Goal: Navigation & Orientation: Find specific page/section

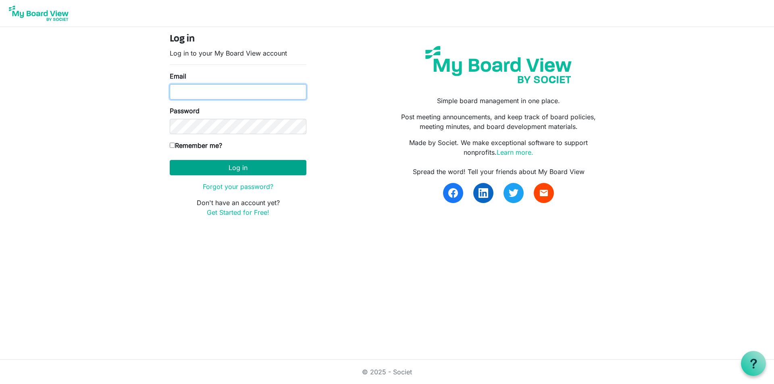
type input "angie@koinoniasolutions.org"
click at [236, 171] on button "Log in" at bounding box center [238, 167] width 137 height 15
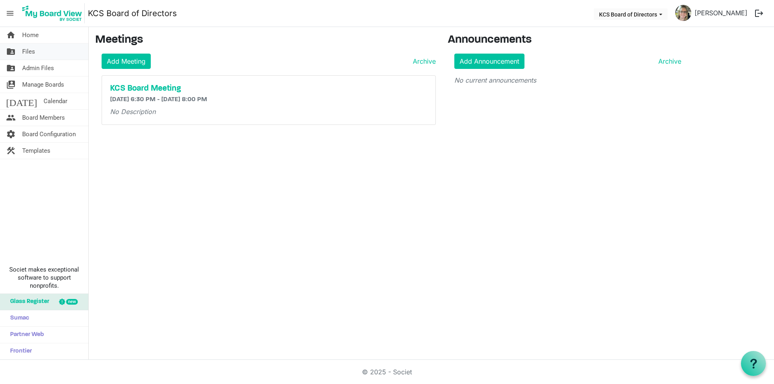
click at [33, 53] on span "Files" at bounding box center [28, 52] width 13 height 16
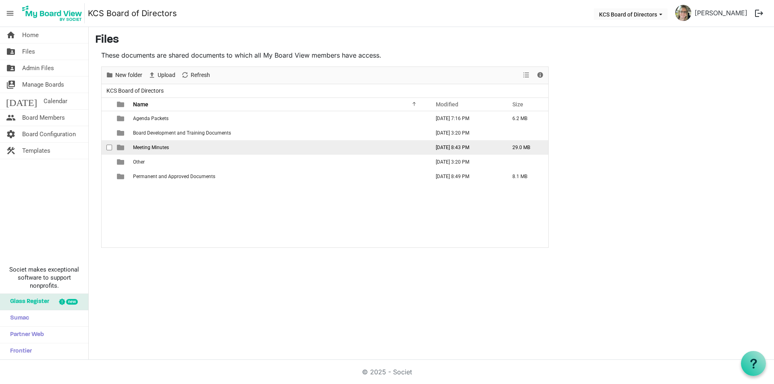
click at [146, 147] on span "Meeting Minutes" at bounding box center [151, 148] width 36 height 6
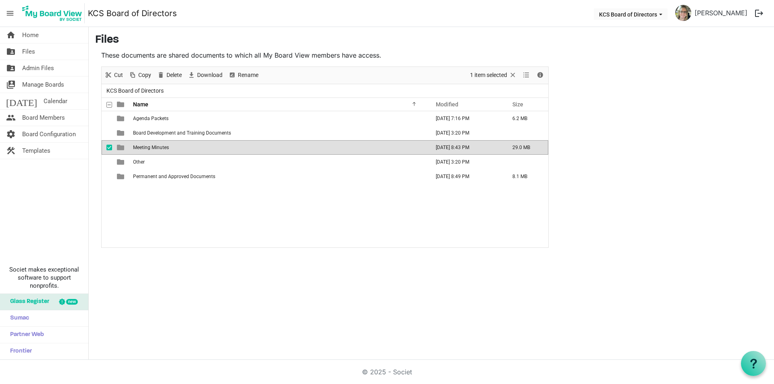
click at [146, 147] on span "Meeting Minutes" at bounding box center [151, 148] width 36 height 6
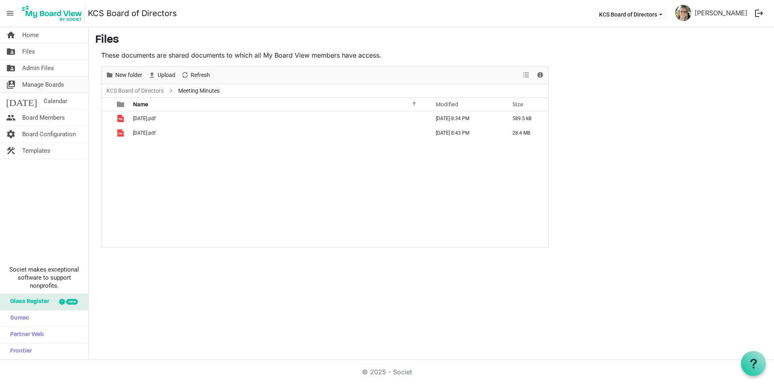
click at [35, 83] on span "Manage Boards" at bounding box center [43, 85] width 42 height 16
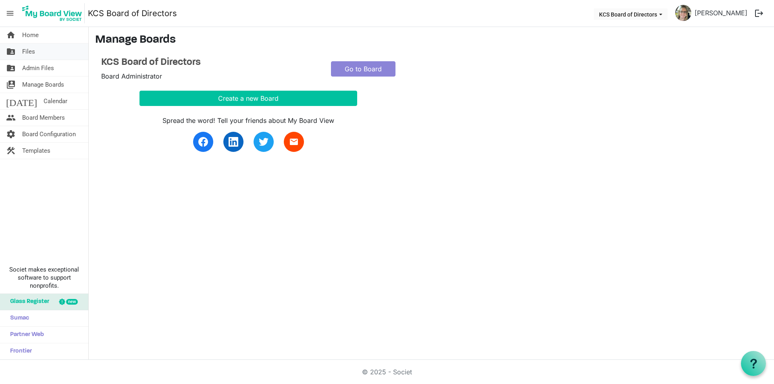
click at [31, 52] on span "Files" at bounding box center [28, 52] width 13 height 16
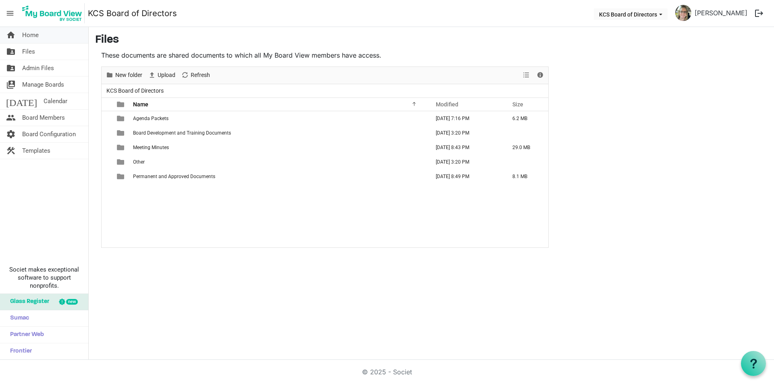
click at [33, 32] on span "Home" at bounding box center [30, 35] width 17 height 16
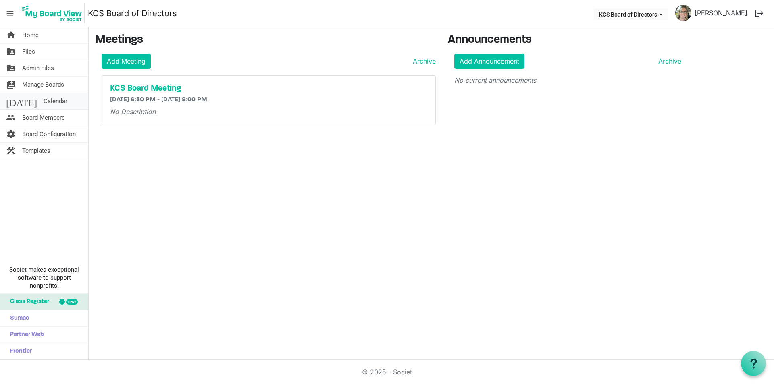
click at [44, 105] on span "Calendar" at bounding box center [56, 101] width 24 height 16
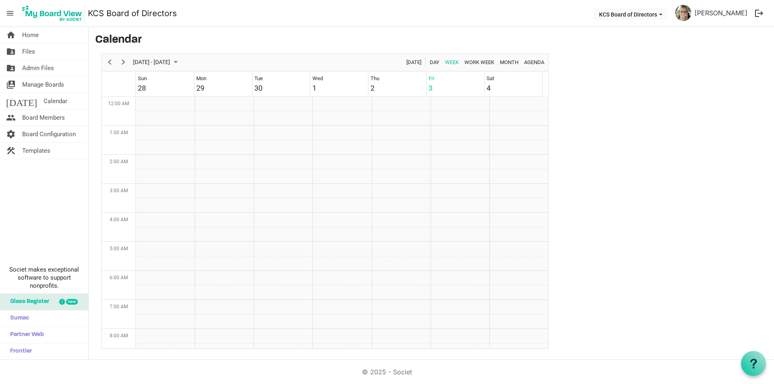
scroll to position [261, 0]
click at [108, 62] on span "Previous" at bounding box center [110, 62] width 10 height 10
click at [124, 64] on span "Next" at bounding box center [123, 62] width 10 height 10
click at [108, 64] on span "Previous" at bounding box center [110, 62] width 10 height 10
